Goal: Check status: Check status

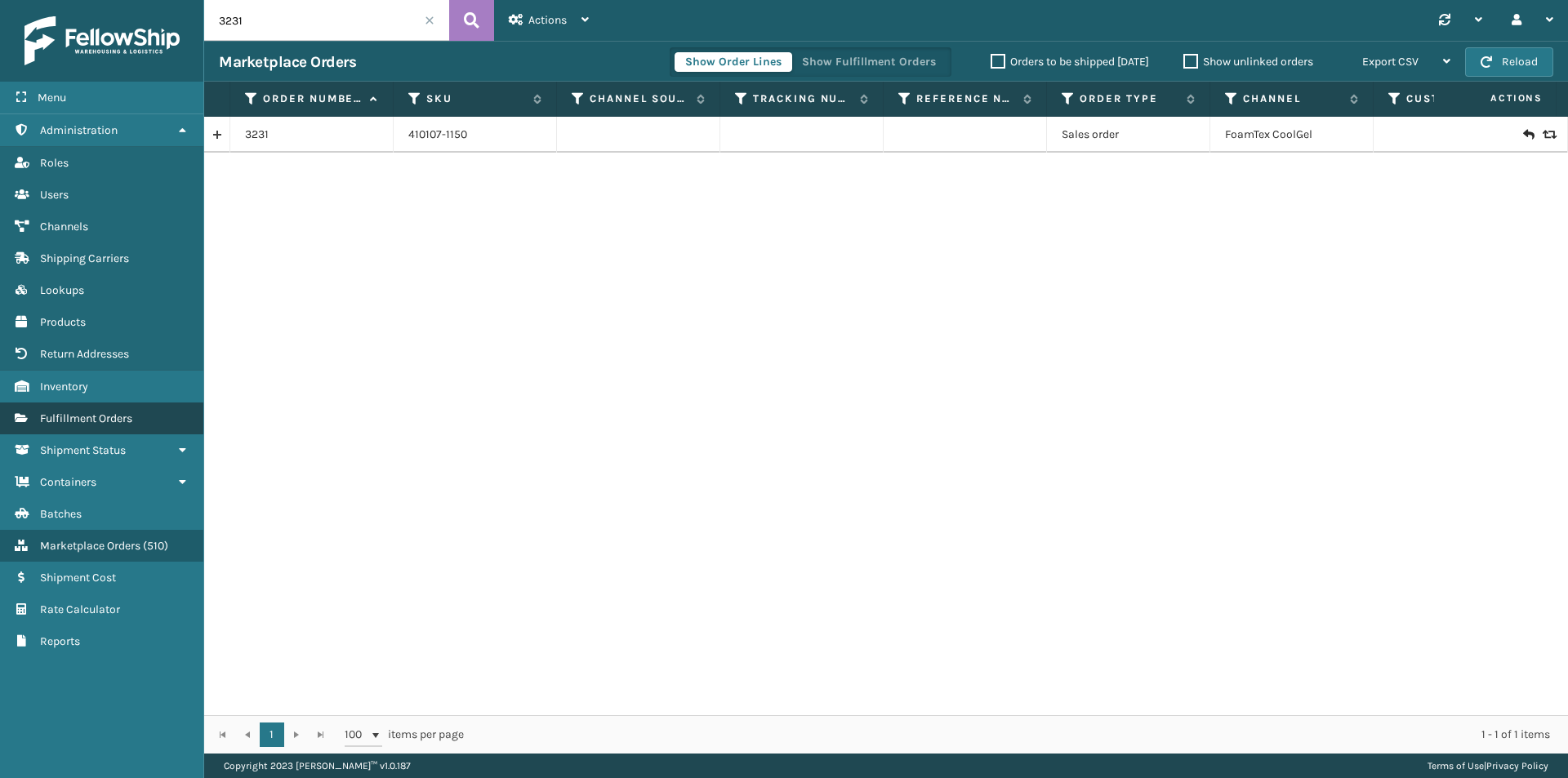
click at [92, 413] on span "Fulfillment Orders" at bounding box center [86, 418] width 92 height 13
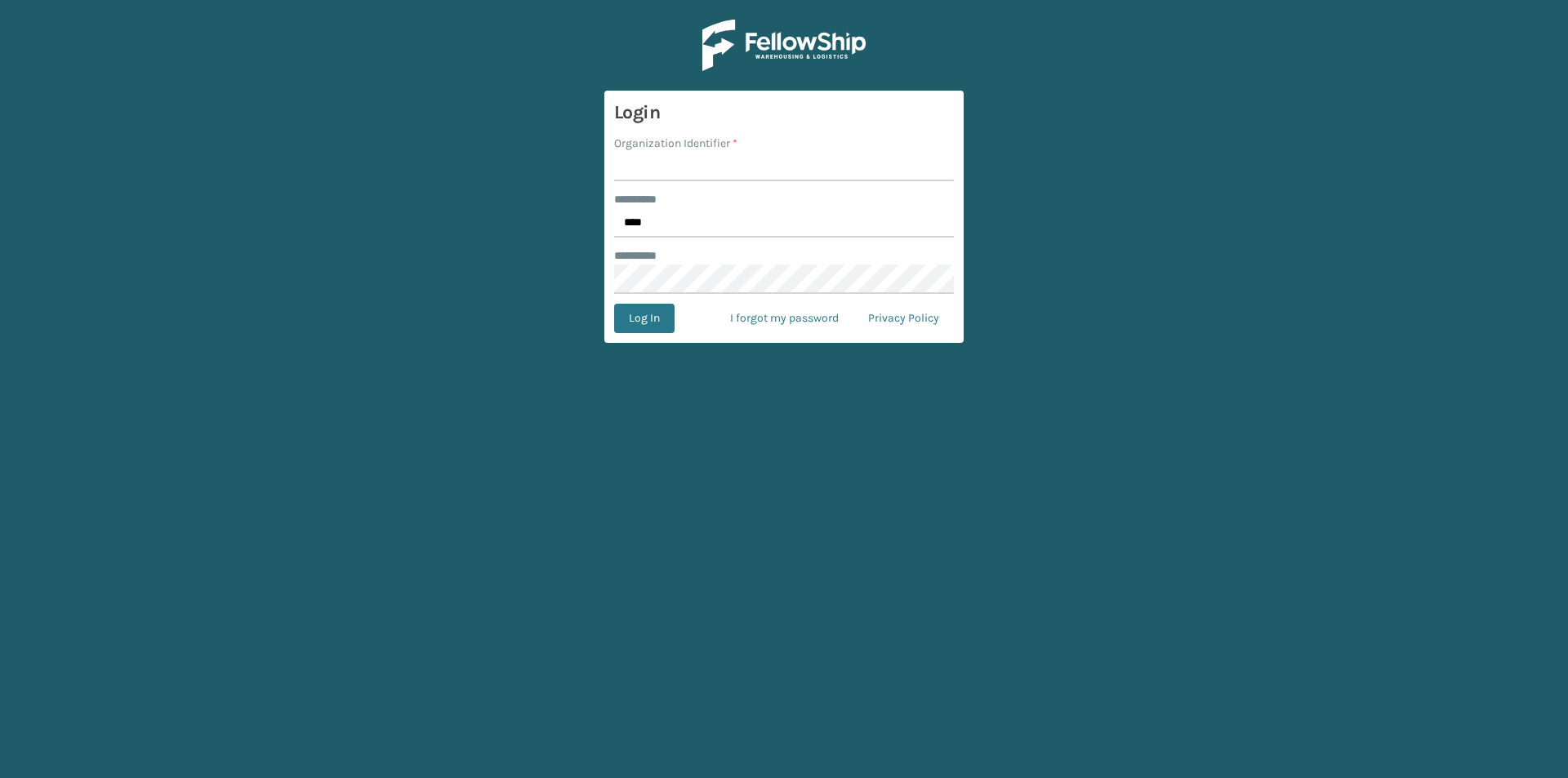
click at [689, 166] on input "Organization Identifier *" at bounding box center [784, 166] width 340 height 30
type input "foamtex"
click at [651, 322] on button "Log In" at bounding box center [644, 318] width 60 height 30
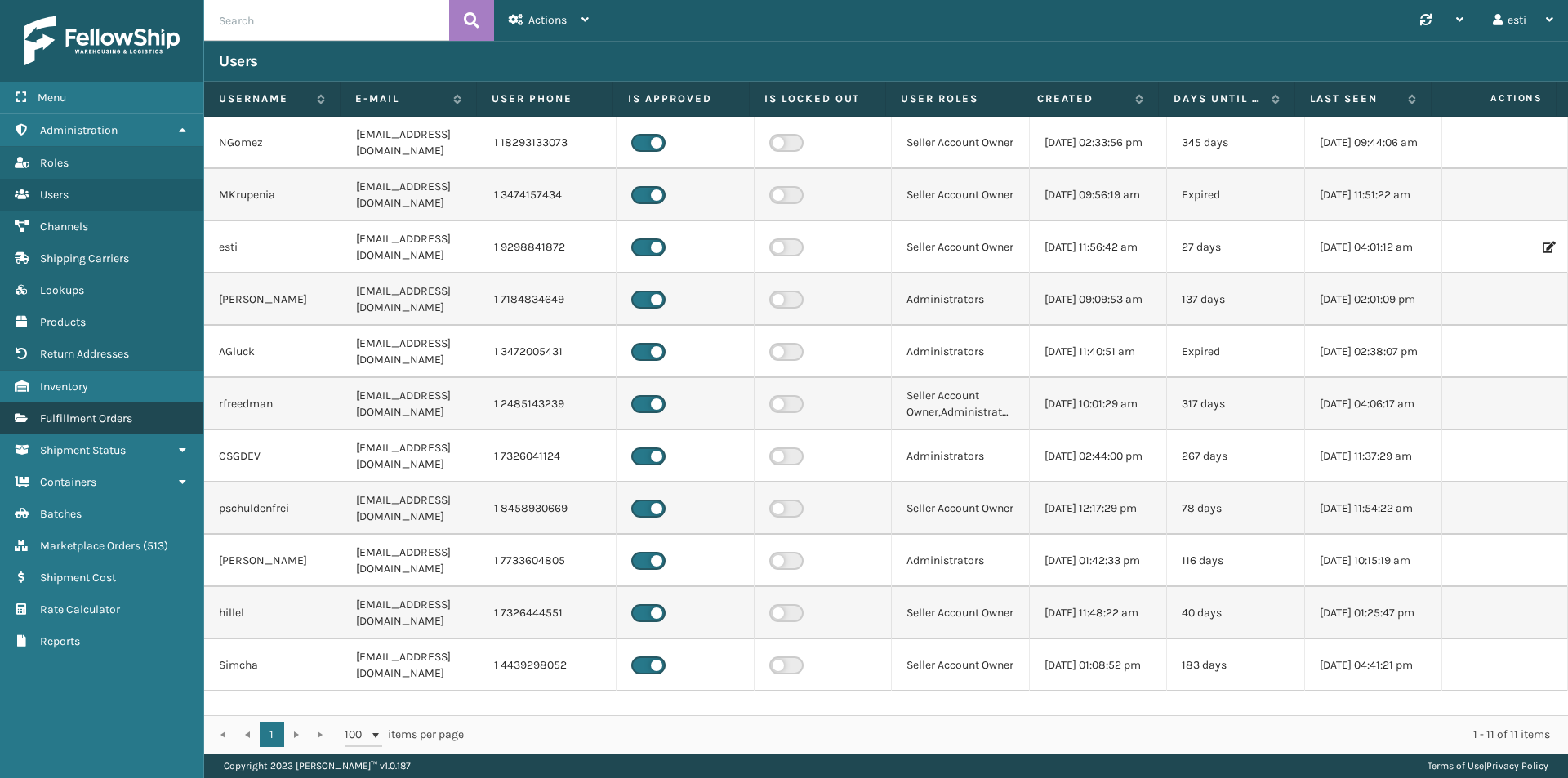
click at [102, 431] on link "Fulfillment Orders" at bounding box center [101, 419] width 204 height 32
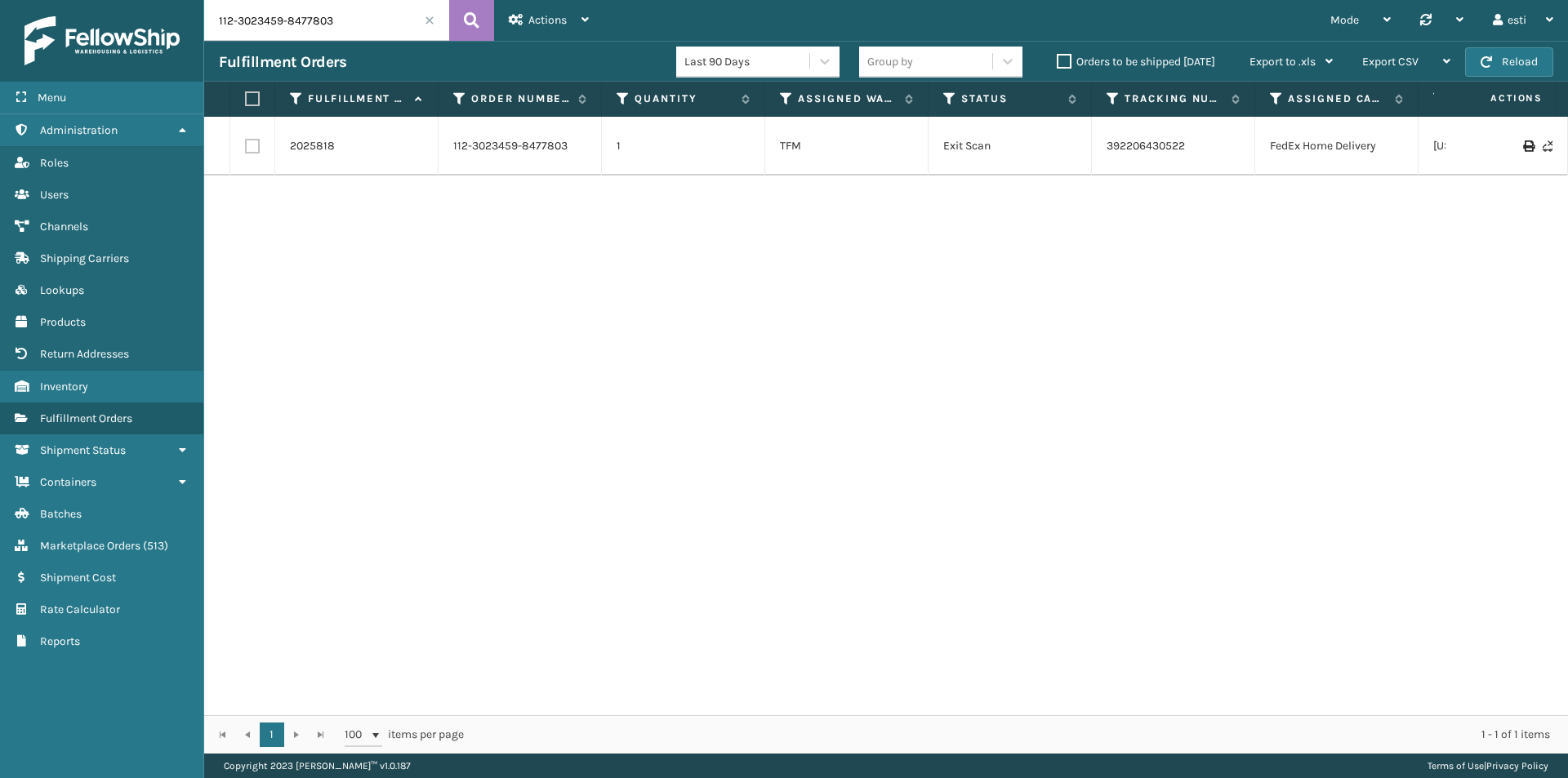
drag, startPoint x: 334, startPoint y: 13, endPoint x: 194, endPoint y: 27, distance: 140.7
click at [194, 0] on div "Menu Administration Roles Users Channels Shipping Carriers Lookups Products Ret…" at bounding box center [784, 0] width 1568 height 0
paste input "02472"
type input "02472"
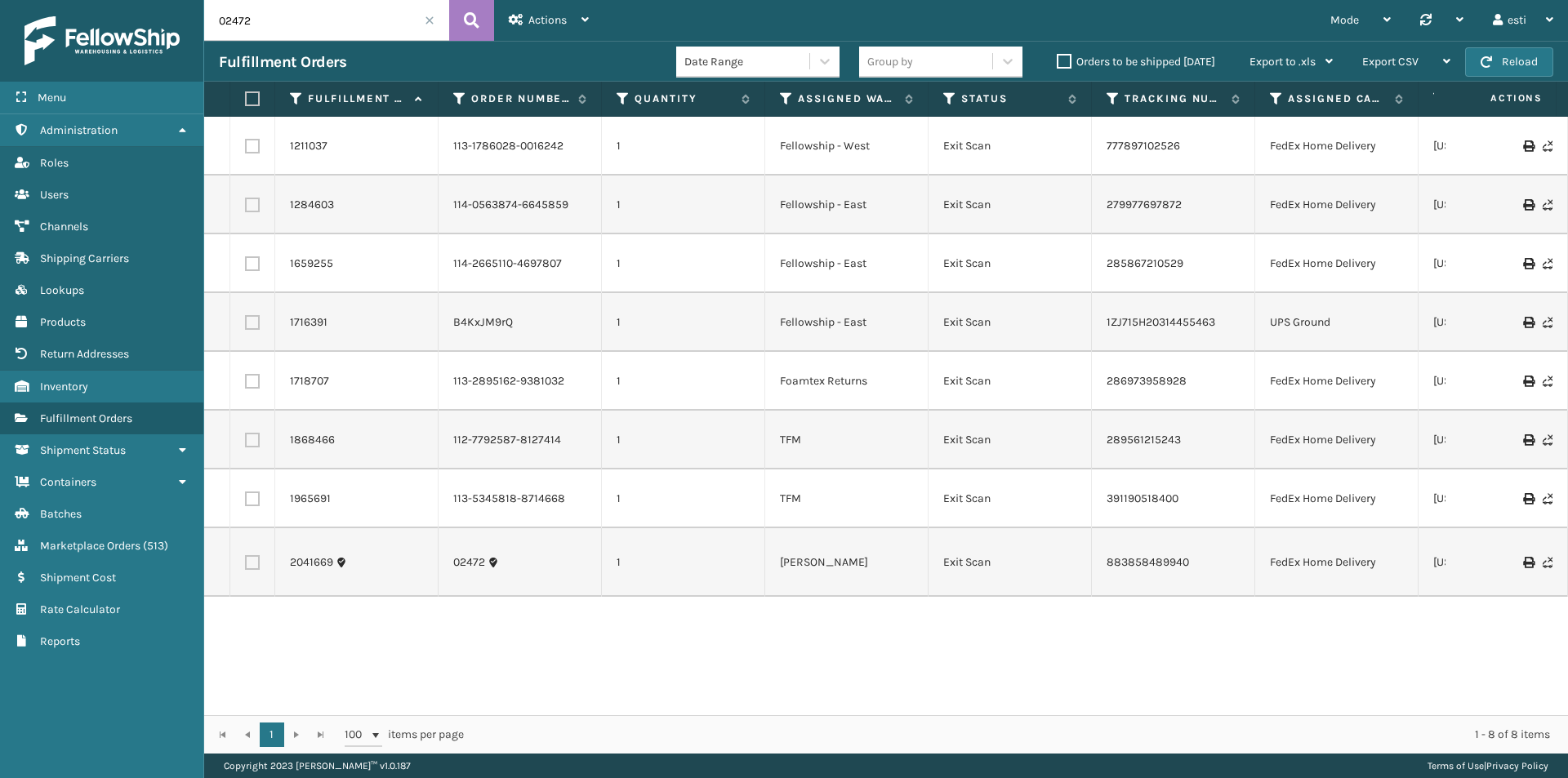
click at [491, 657] on div "1211037 113-1786028-0016242 1 Fellowship - West Exit Scan 777897102526 FedEx Ho…" at bounding box center [886, 416] width 1364 height 599
click at [1131, 555] on link "883858489940" at bounding box center [1148, 561] width 82 height 13
